Goal: Information Seeking & Learning: Learn about a topic

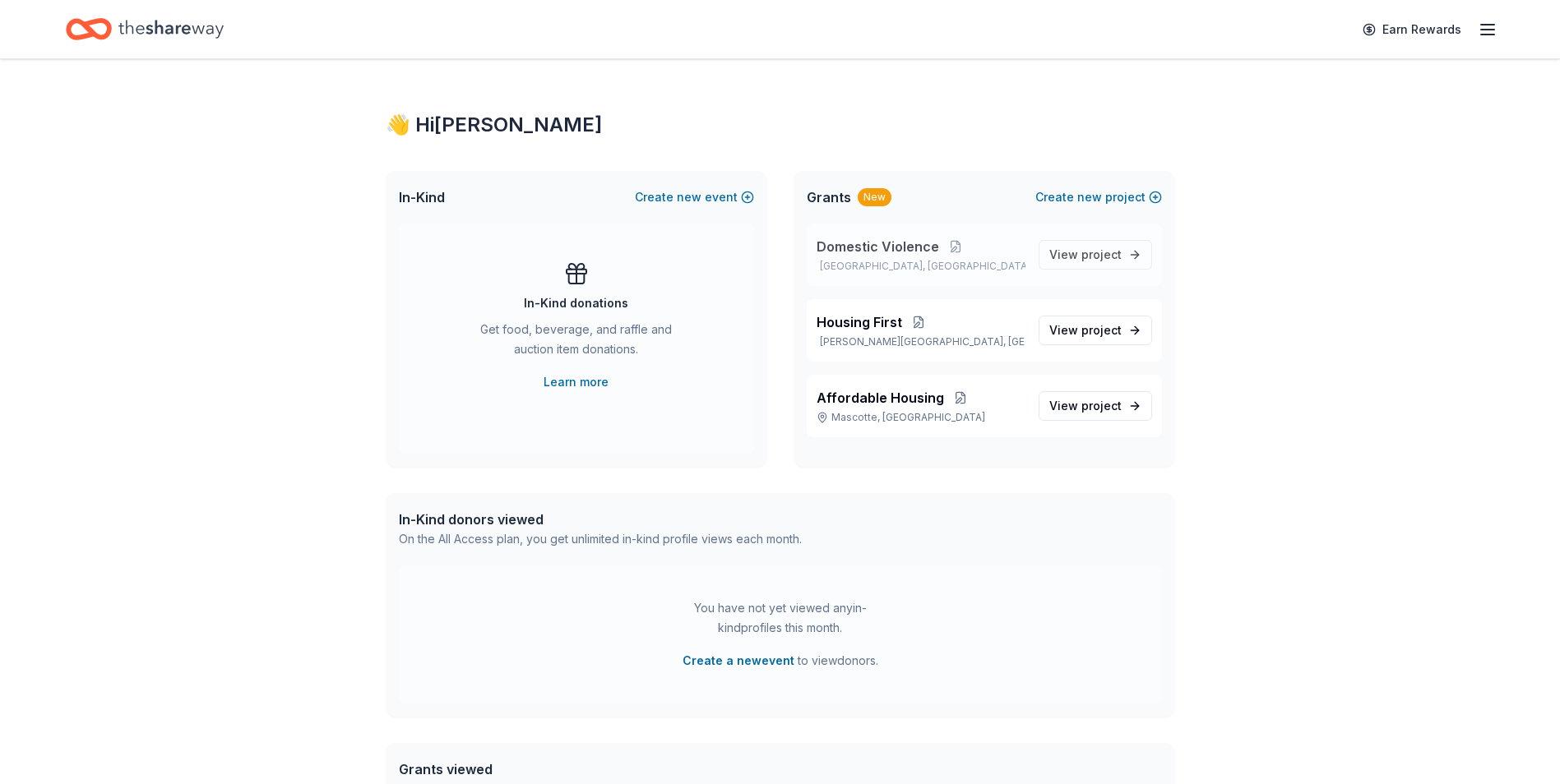
click at [875, 244] on span "Domestic Violence" at bounding box center [878, 247] width 123 height 20
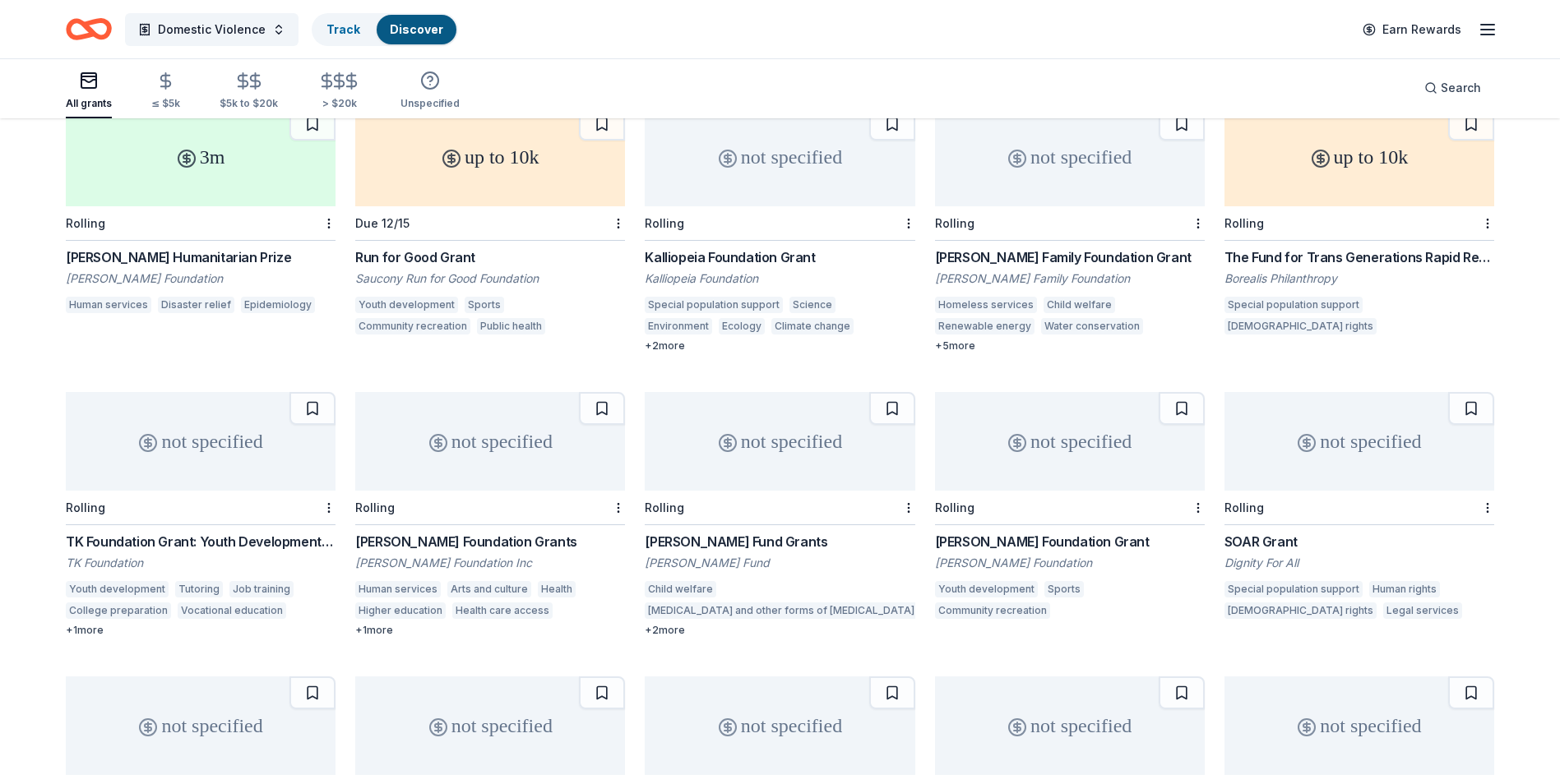
scroll to position [2433, 0]
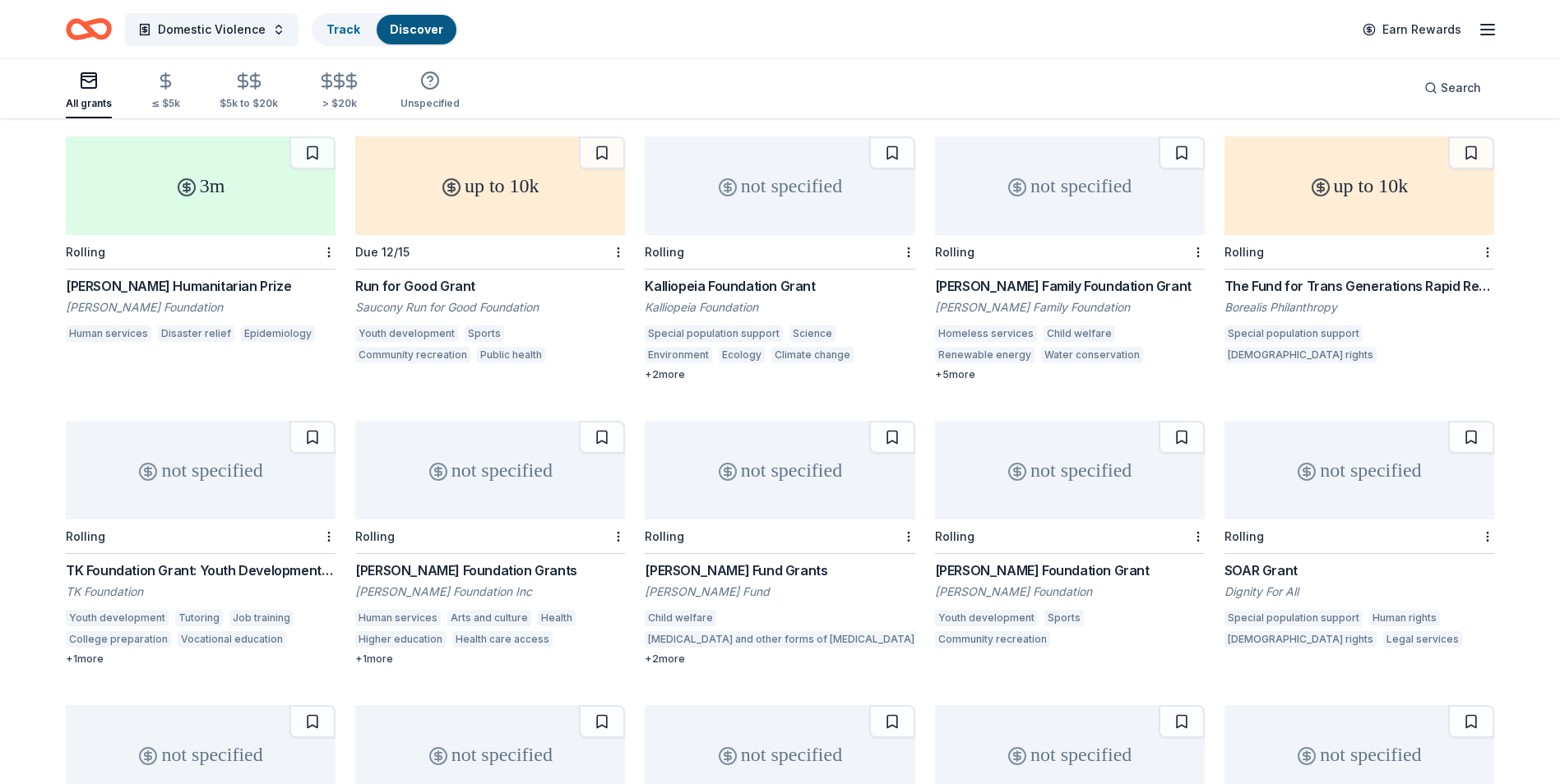
click at [989, 276] on div "Laird Norton Family Foundation Grant" at bounding box center [1069, 285] width 269 height 20
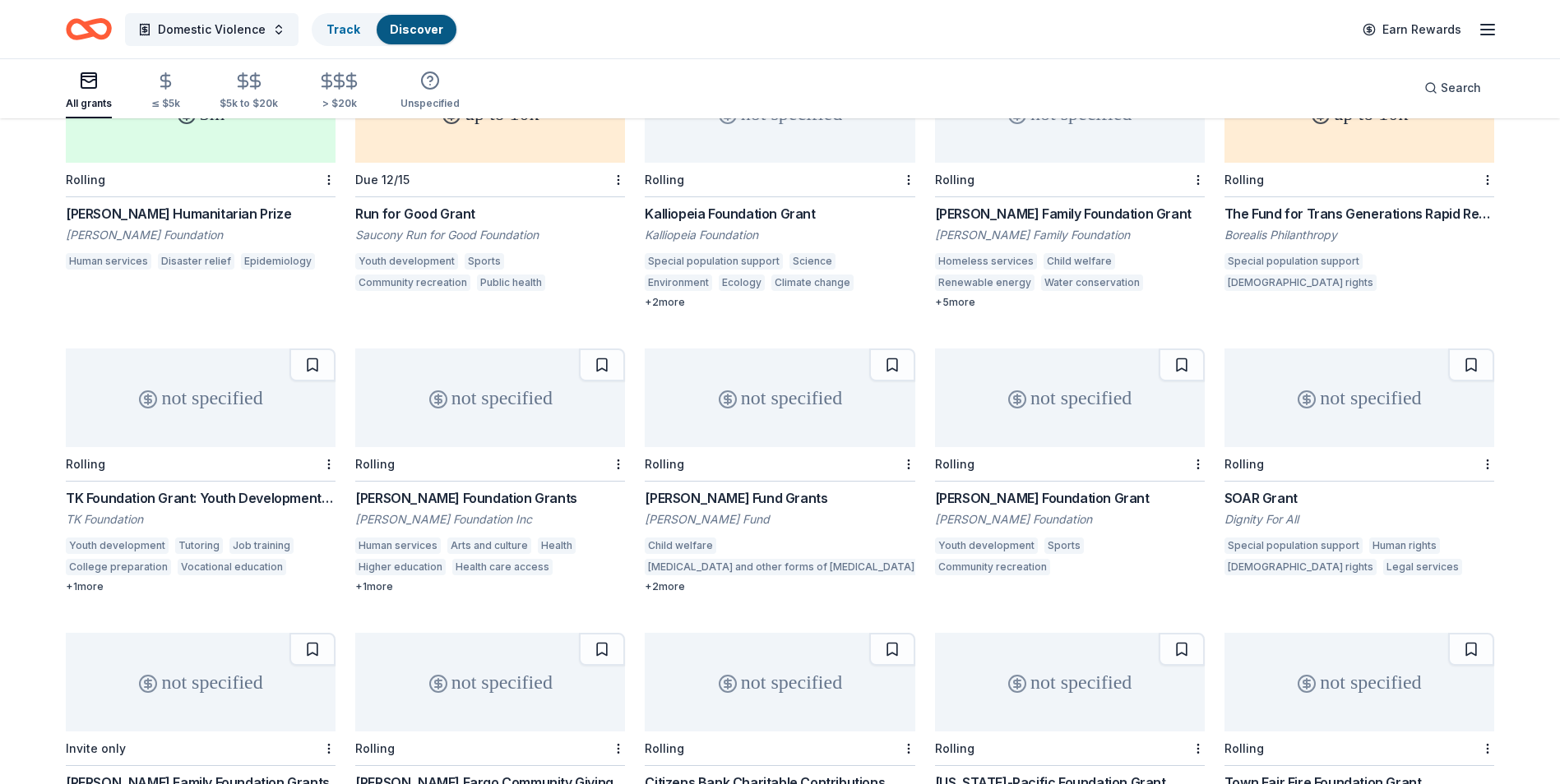
scroll to position [2515, 0]
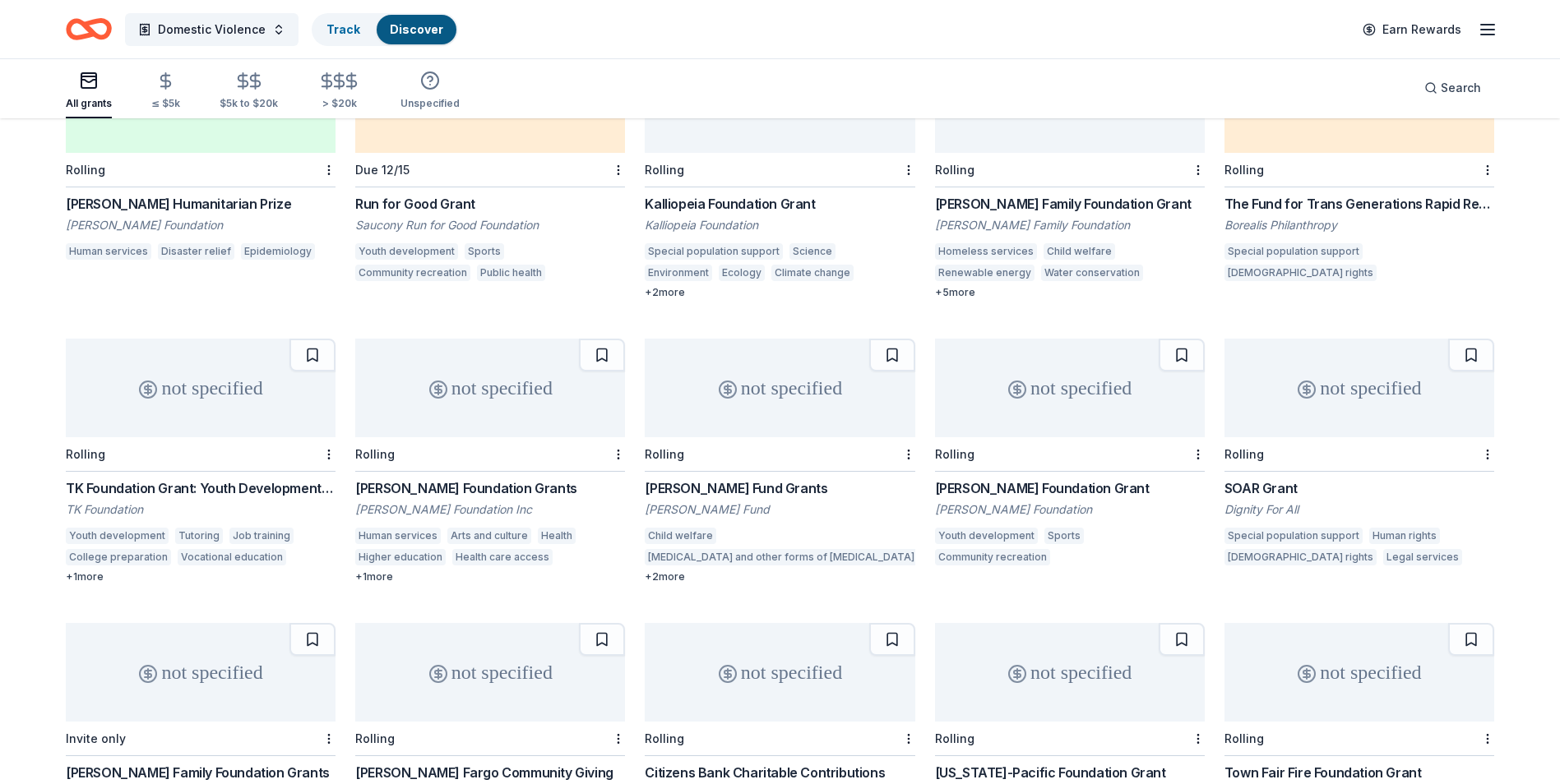
click at [748, 478] on div "Goodnow Fund Grants" at bounding box center [779, 487] width 269 height 20
click at [1054, 478] on div "Justin J. Watt Foundation Grant" at bounding box center [1069, 487] width 269 height 20
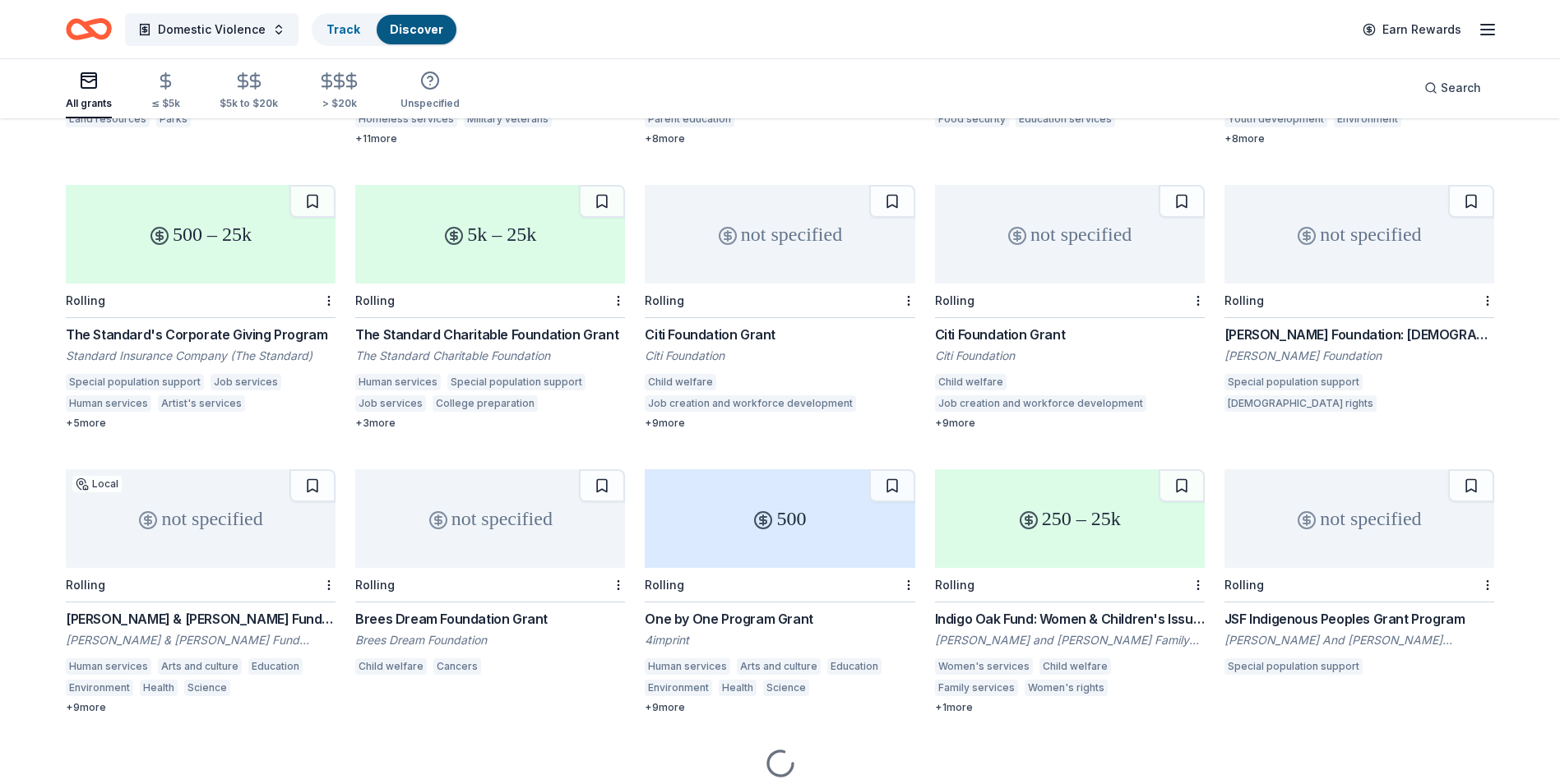
scroll to position [3564, 0]
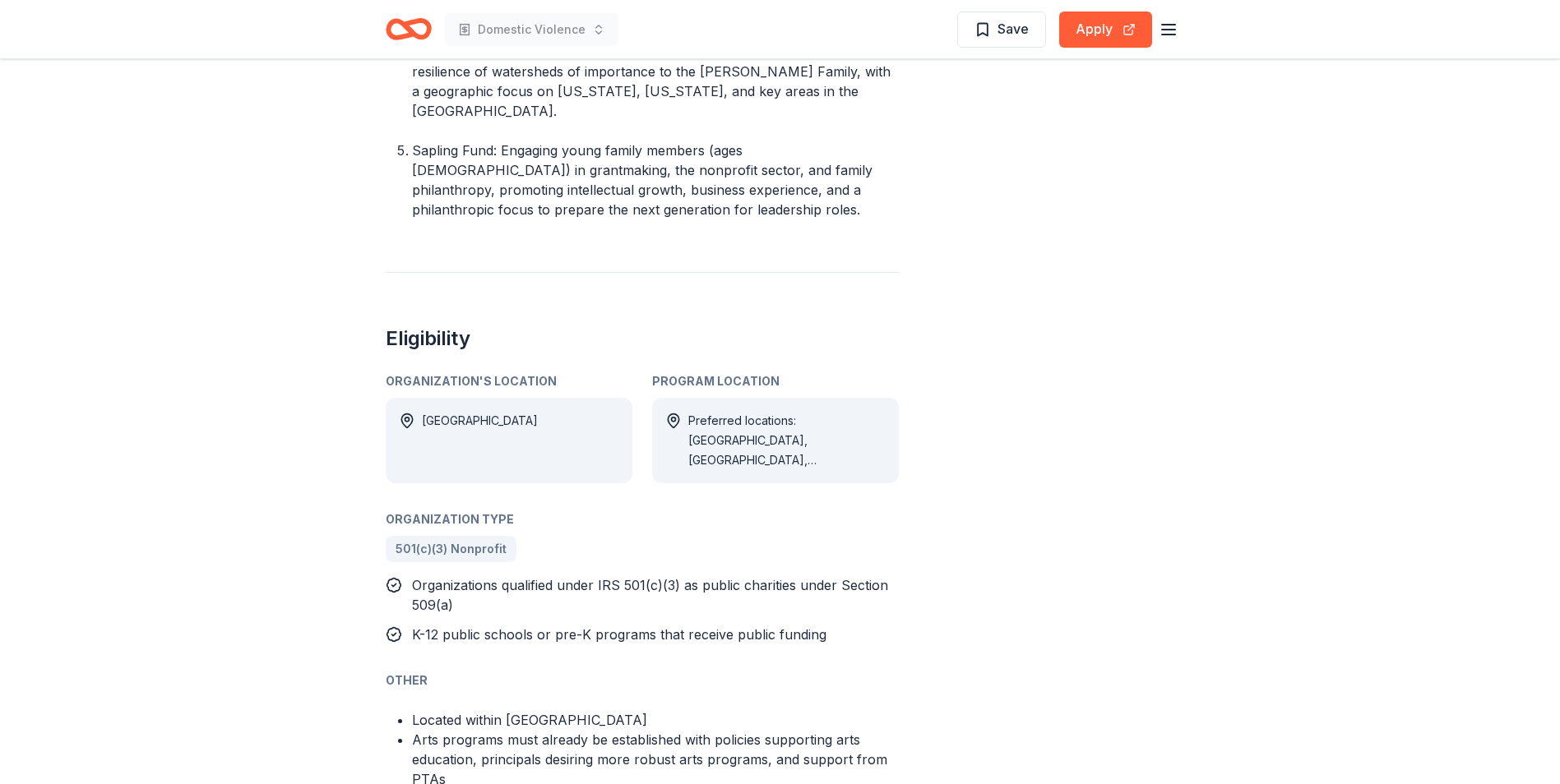
scroll to position [1068, 0]
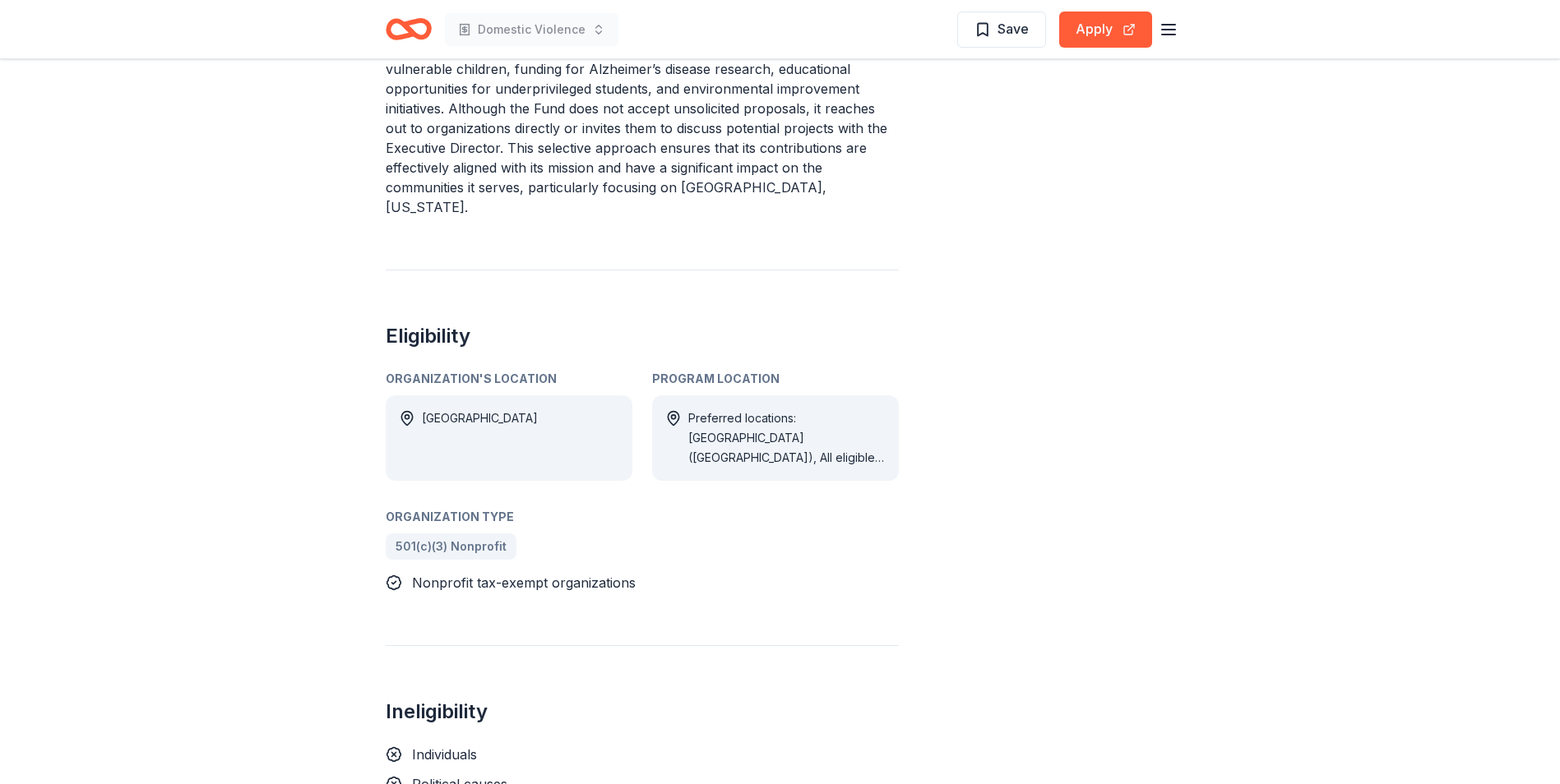
scroll to position [740, 0]
